Goal: Information Seeking & Learning: Learn about a topic

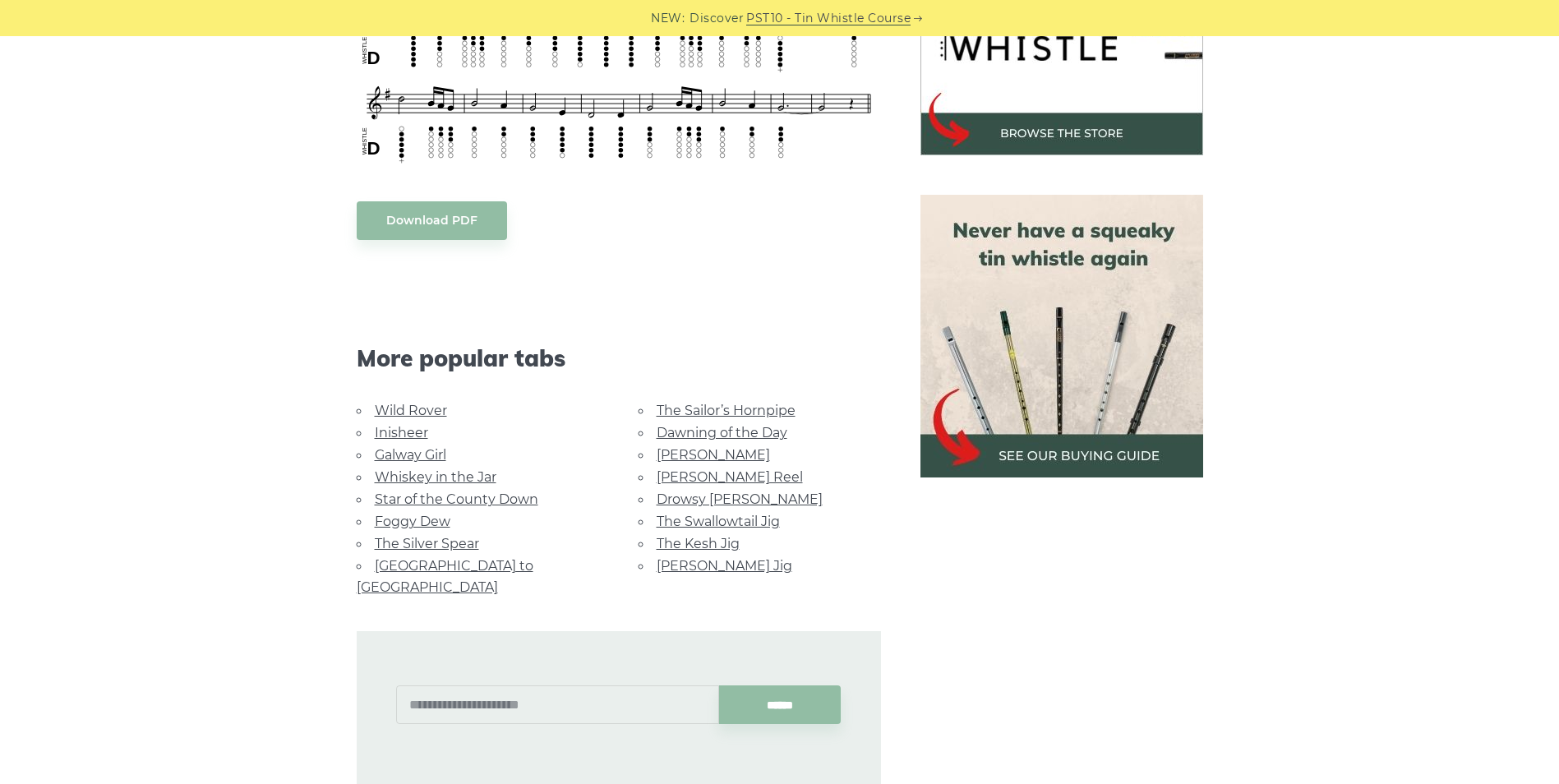
scroll to position [657, 0]
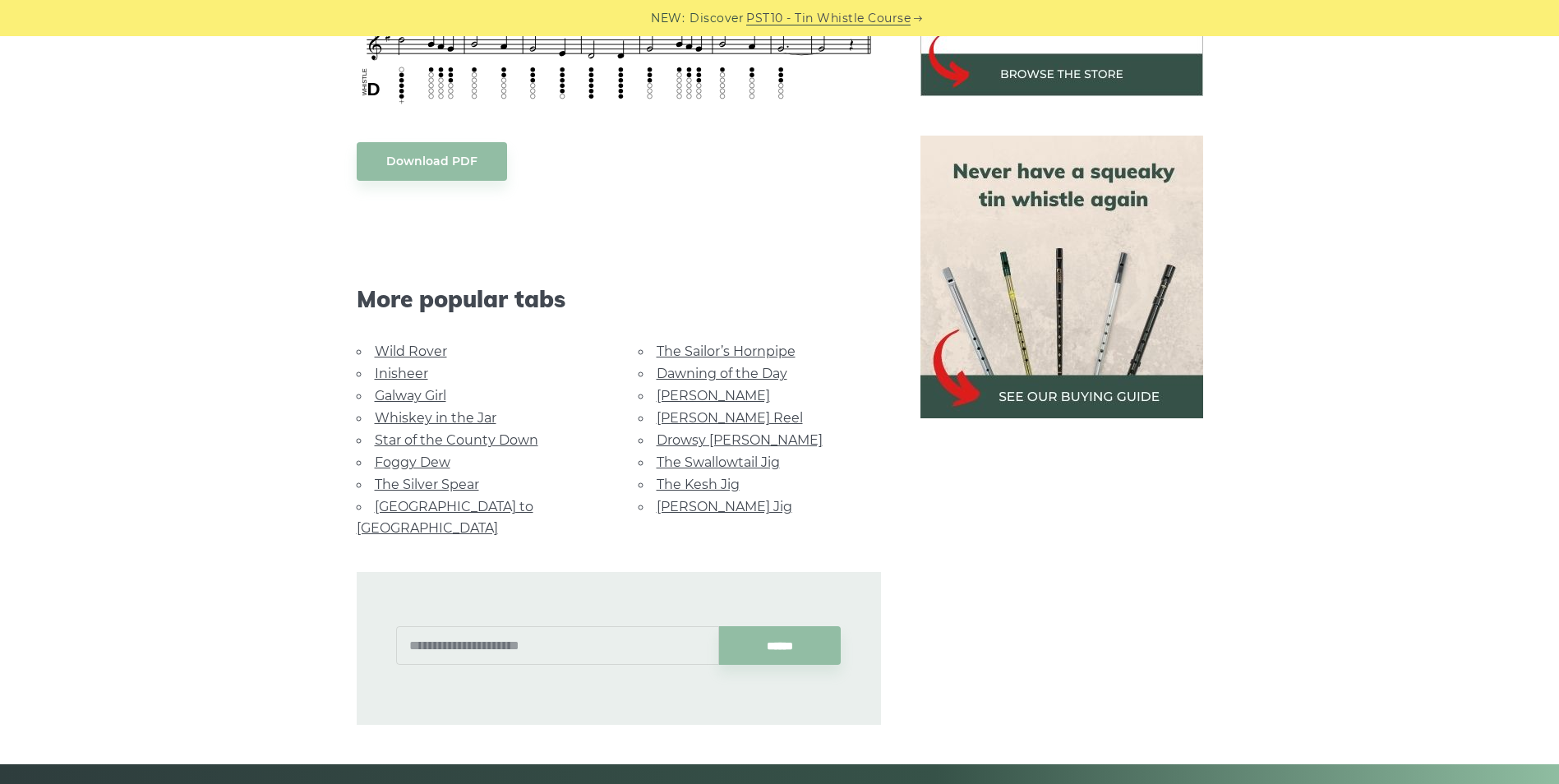
click at [395, 392] on link "Galway Girl" at bounding box center [410, 395] width 72 height 15
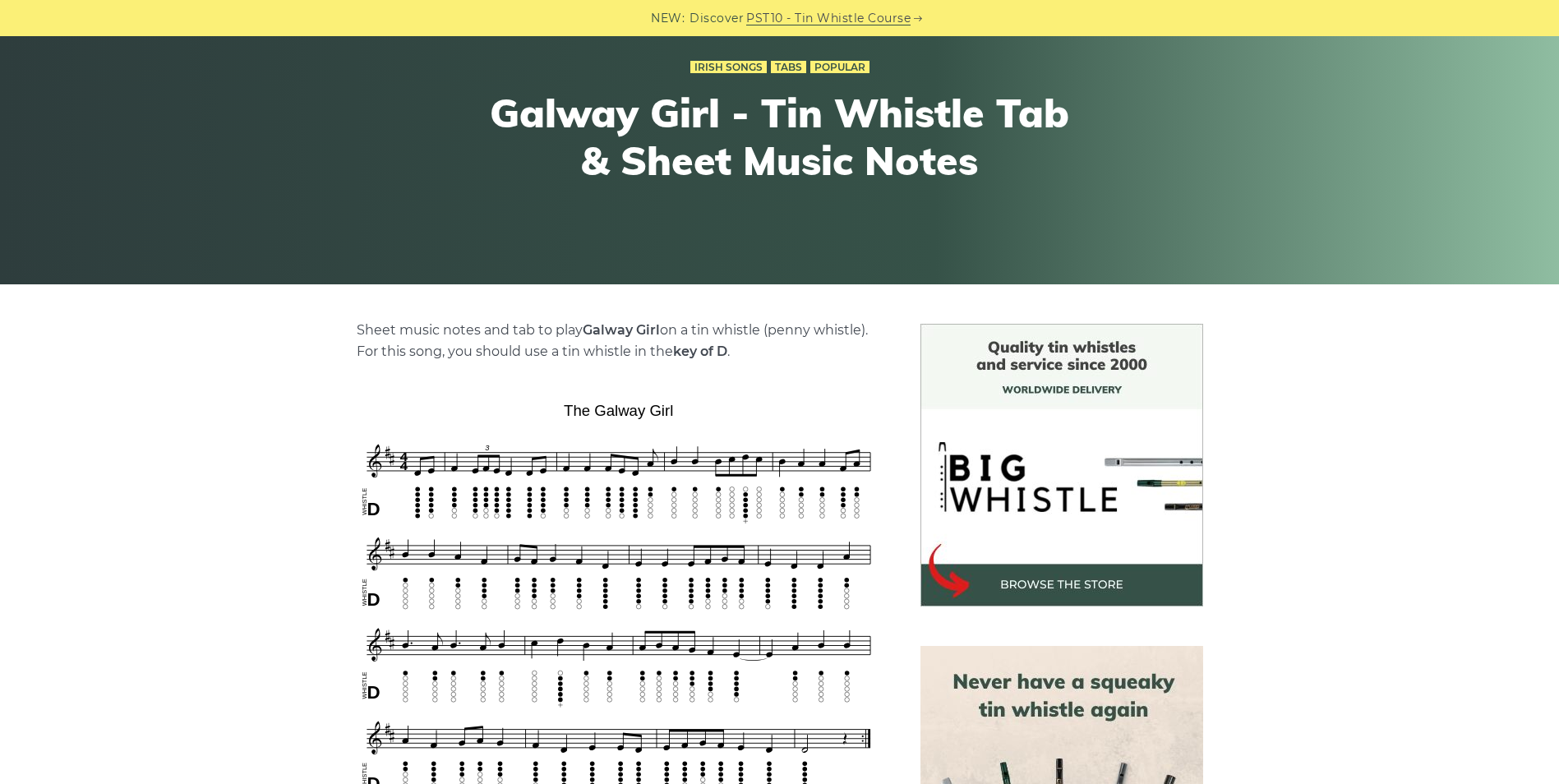
scroll to position [247, 0]
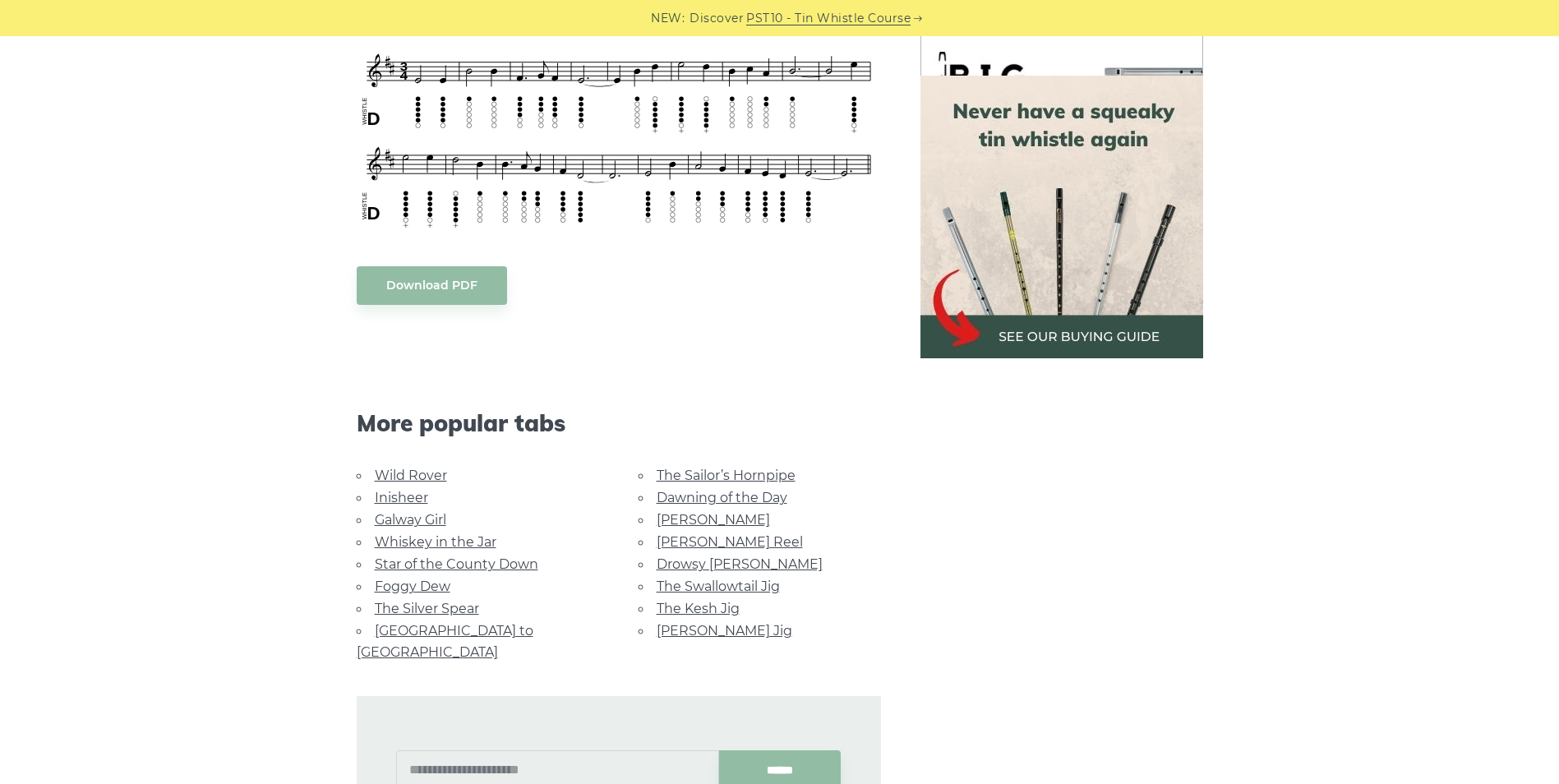
scroll to position [740, 0]
